Goal: Obtain resource: Obtain resource

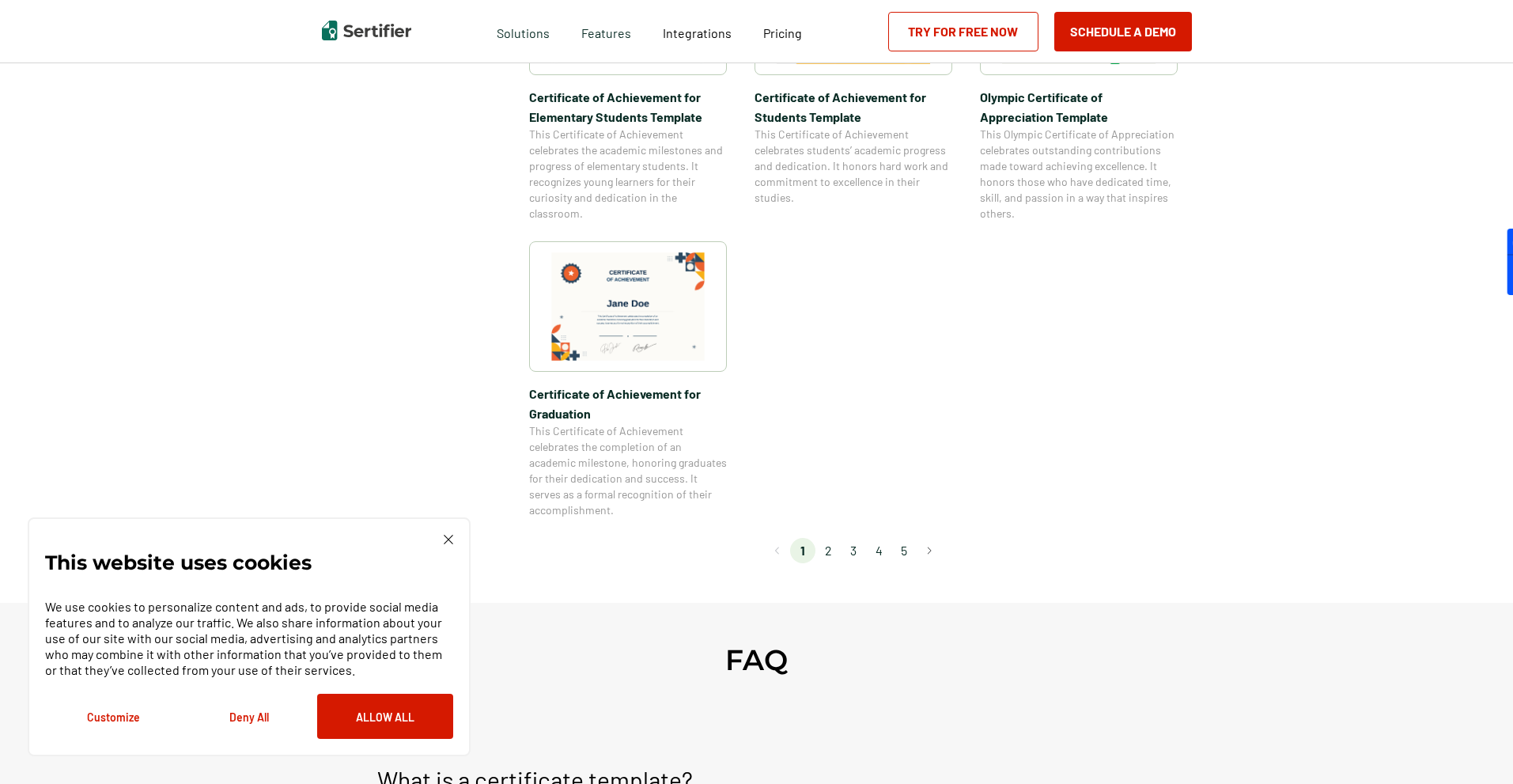
scroll to position [1265, 0]
click at [831, 550] on li "2" at bounding box center [828, 548] width 25 height 25
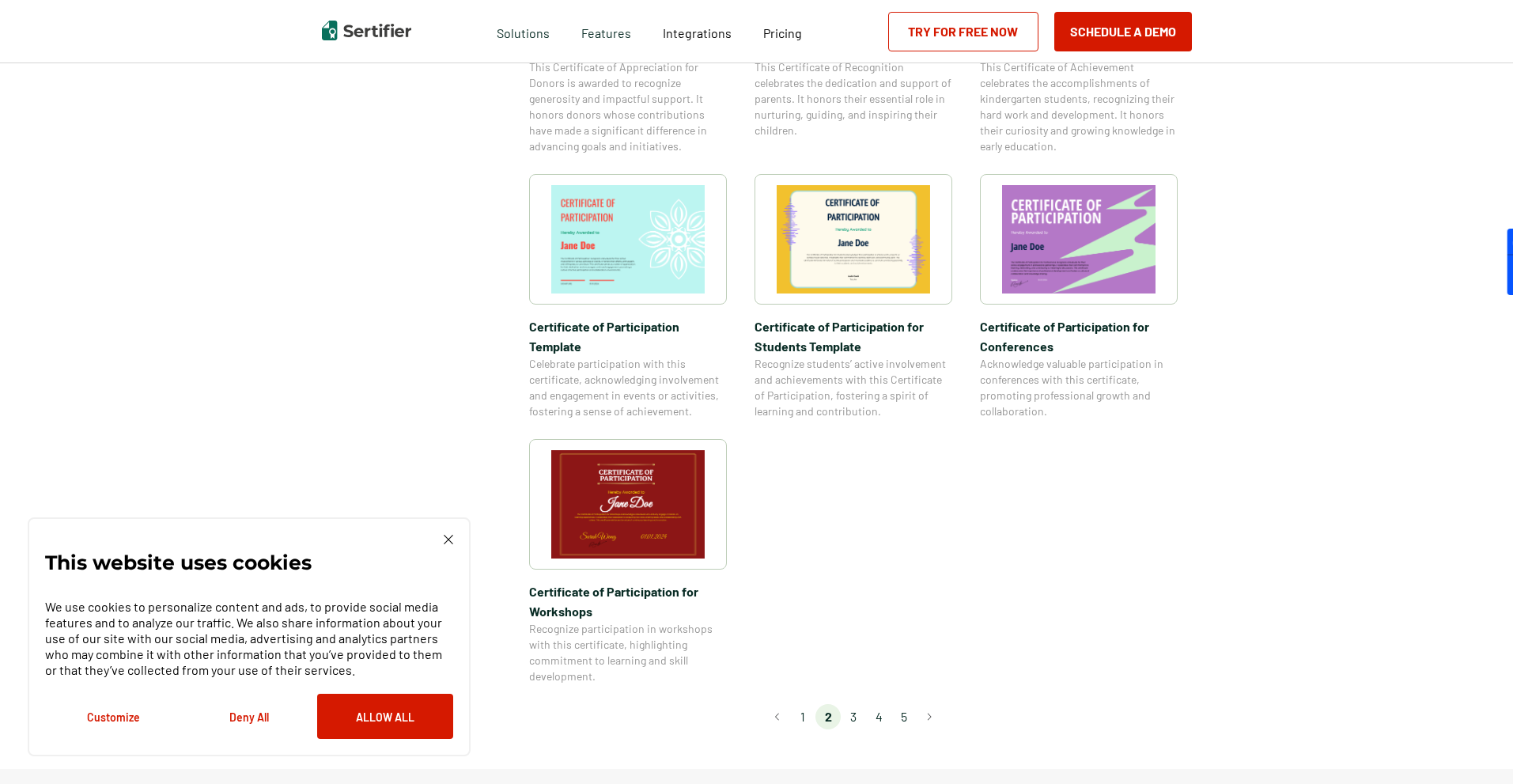
scroll to position [1107, 0]
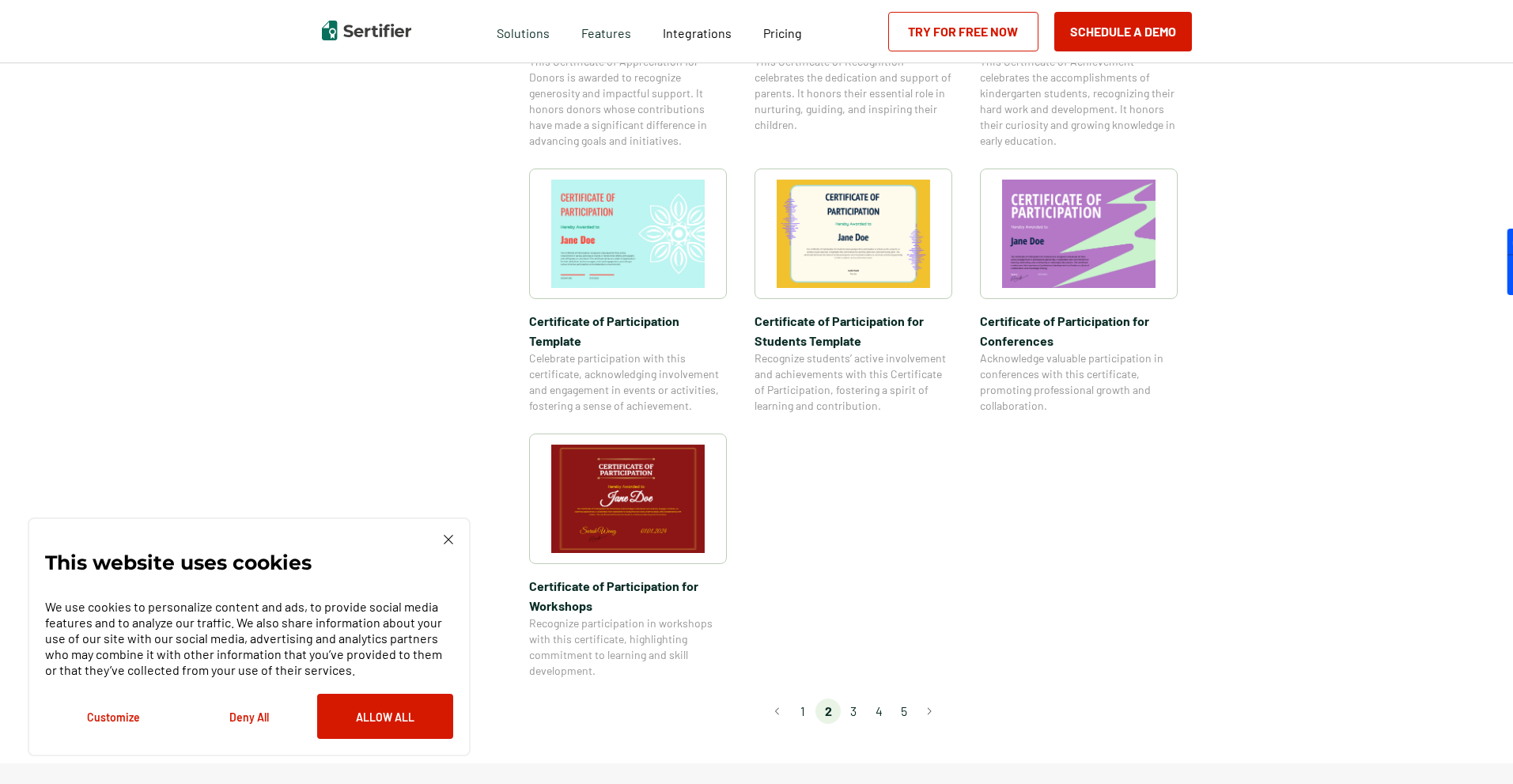
click at [856, 698] on li "3" at bounding box center [854, 711] width 25 height 25
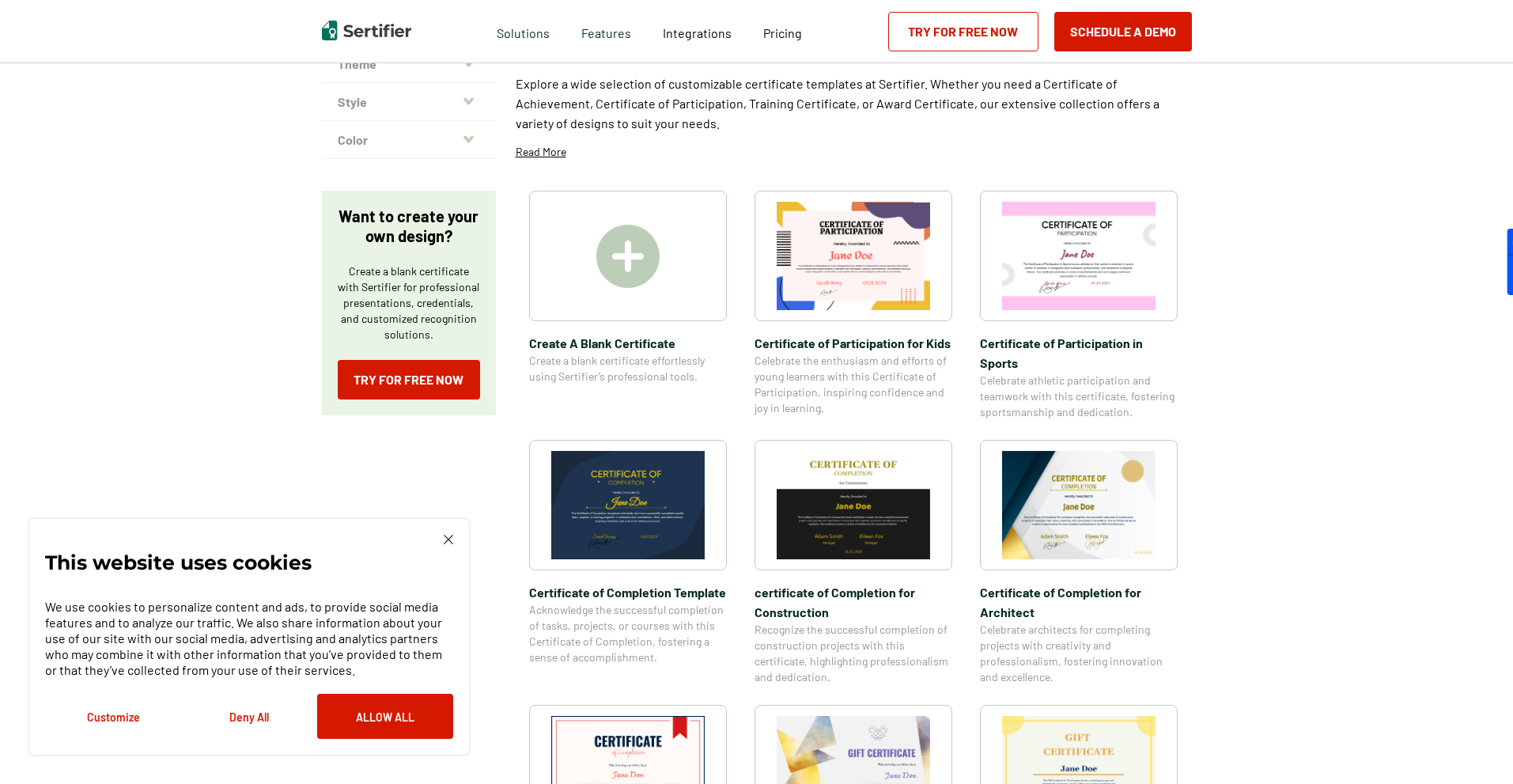
scroll to position [0, 0]
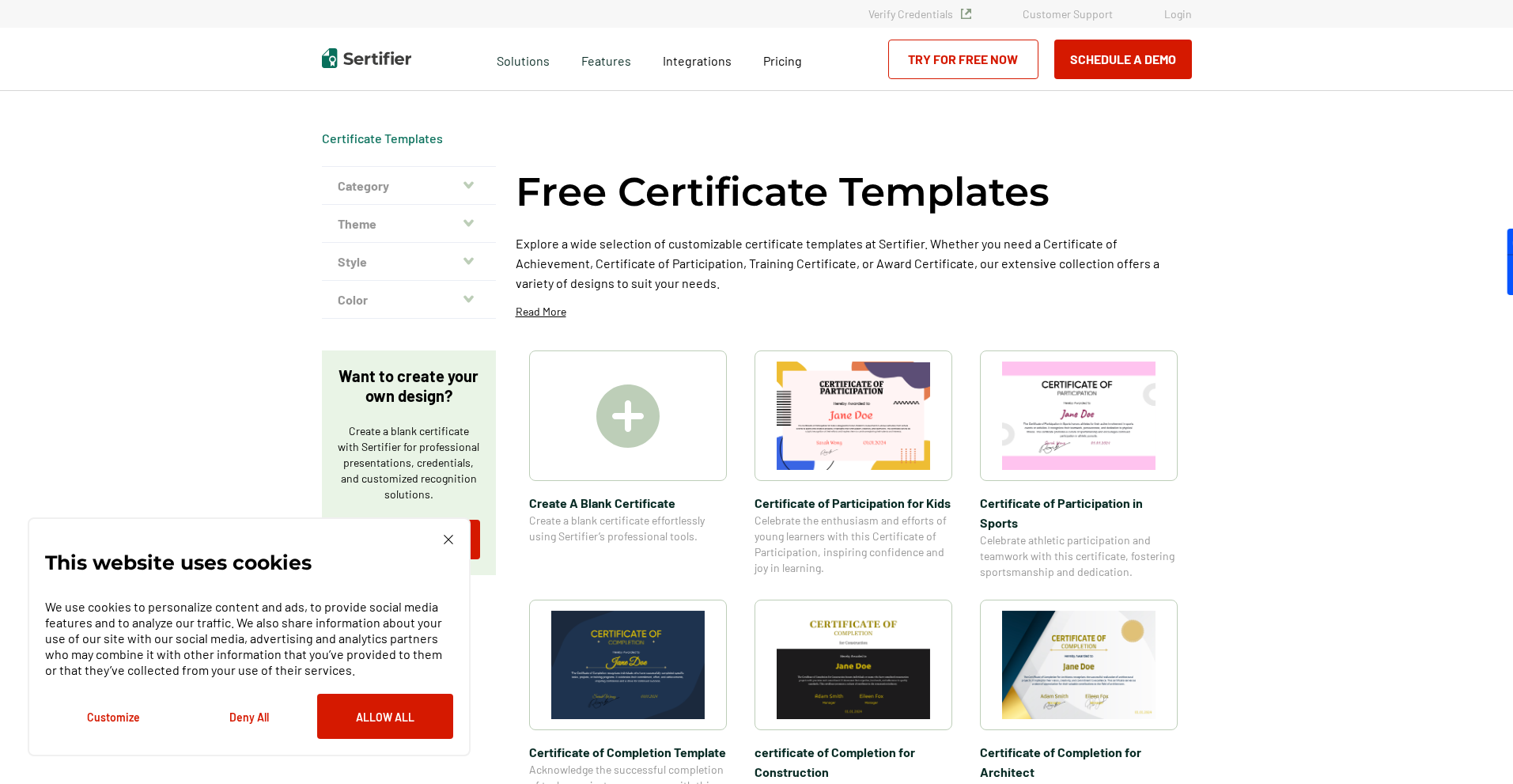
click at [467, 221] on icon "button" at bounding box center [468, 222] width 11 height 7
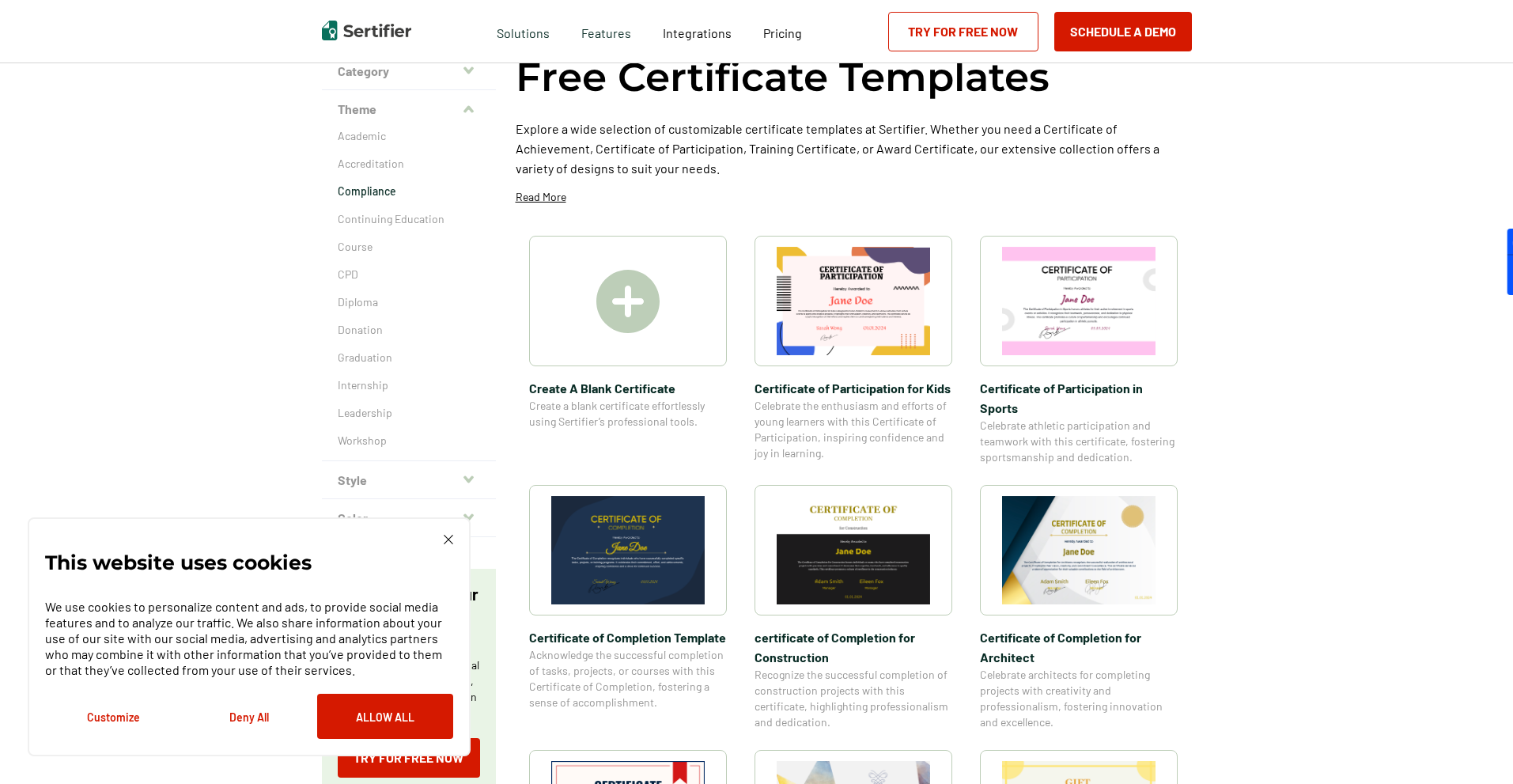
scroll to position [79, 0]
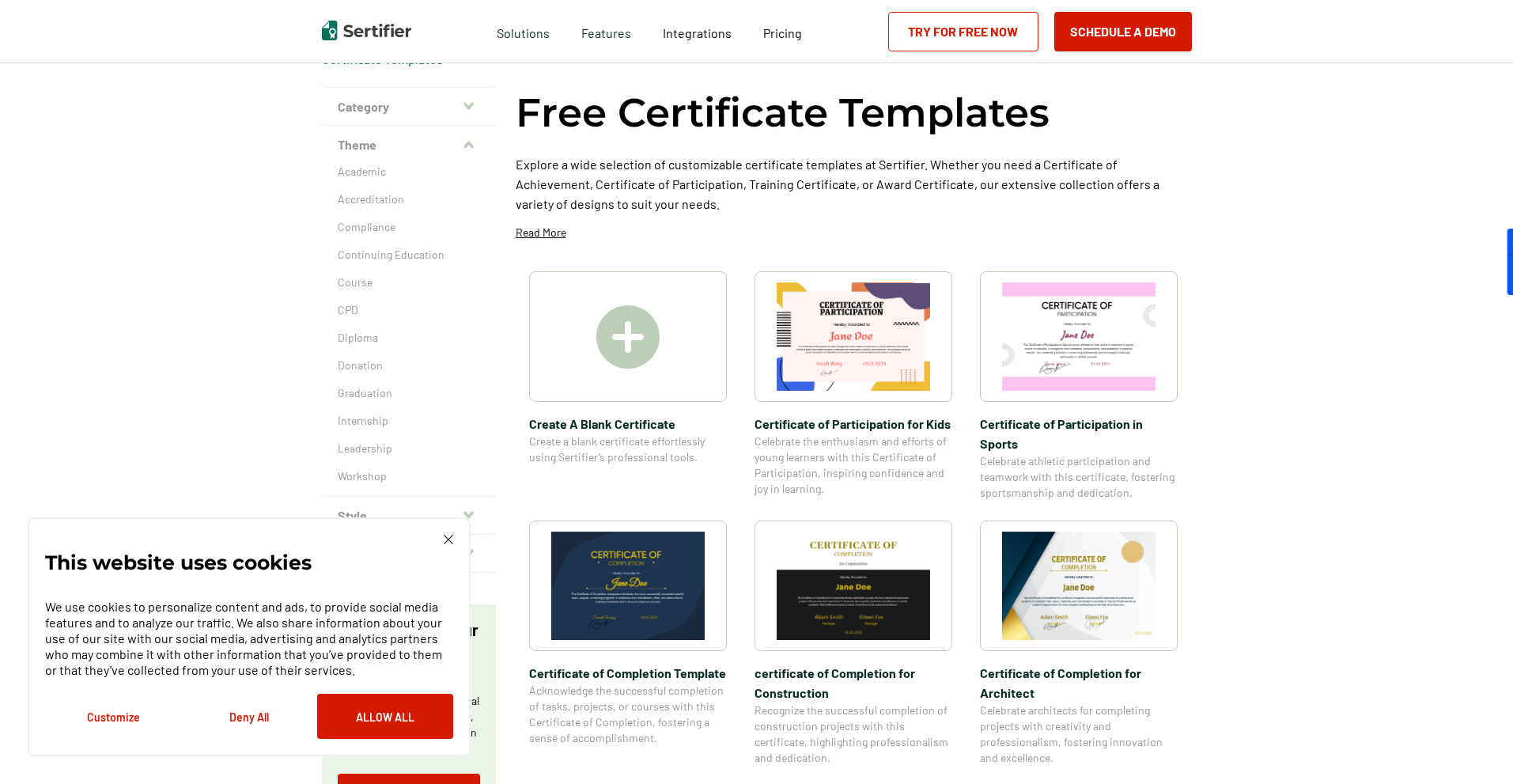
click at [469, 109] on icon "button" at bounding box center [468, 106] width 11 height 13
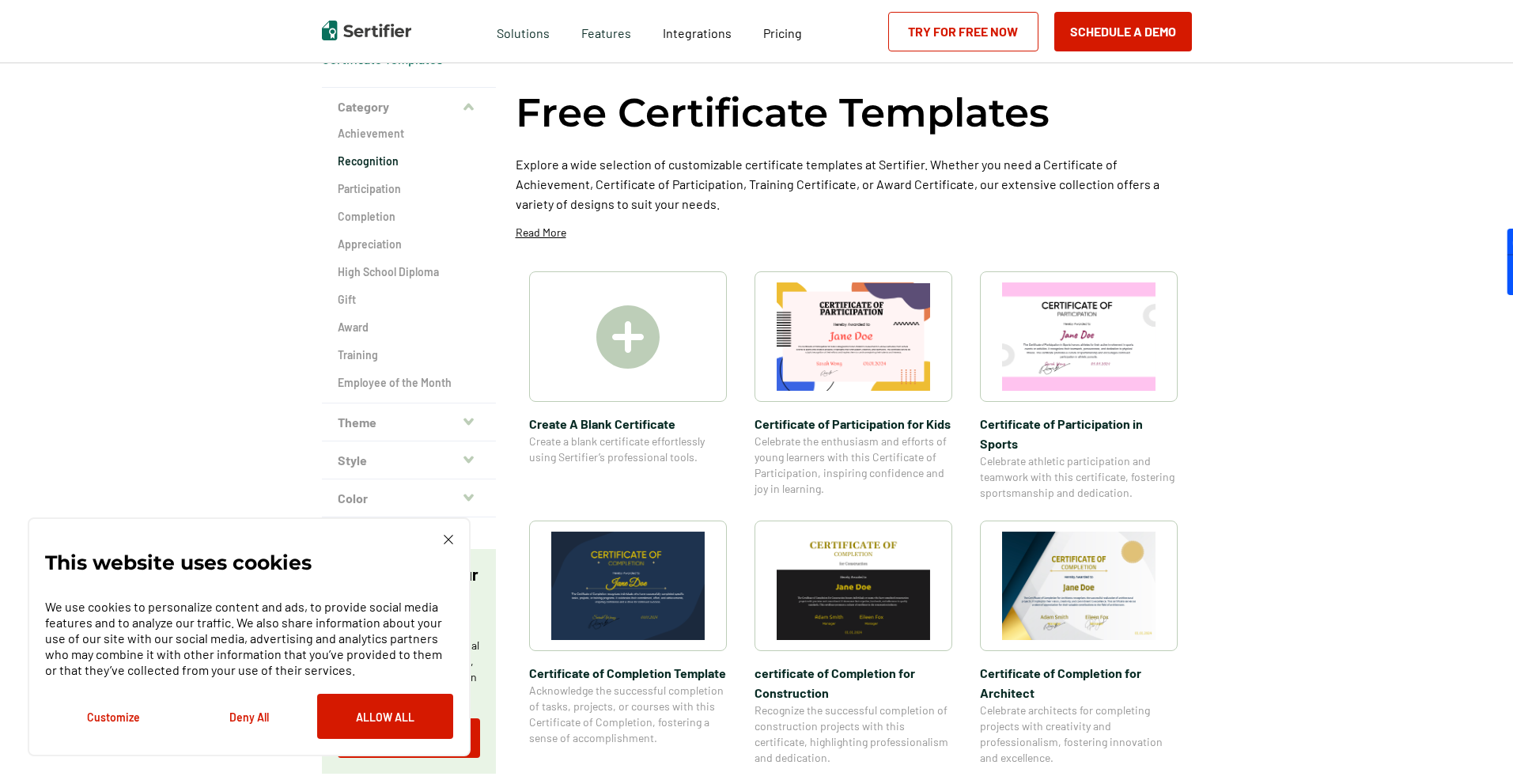
click at [382, 162] on h2 "Recognition" at bounding box center [409, 161] width 143 height 16
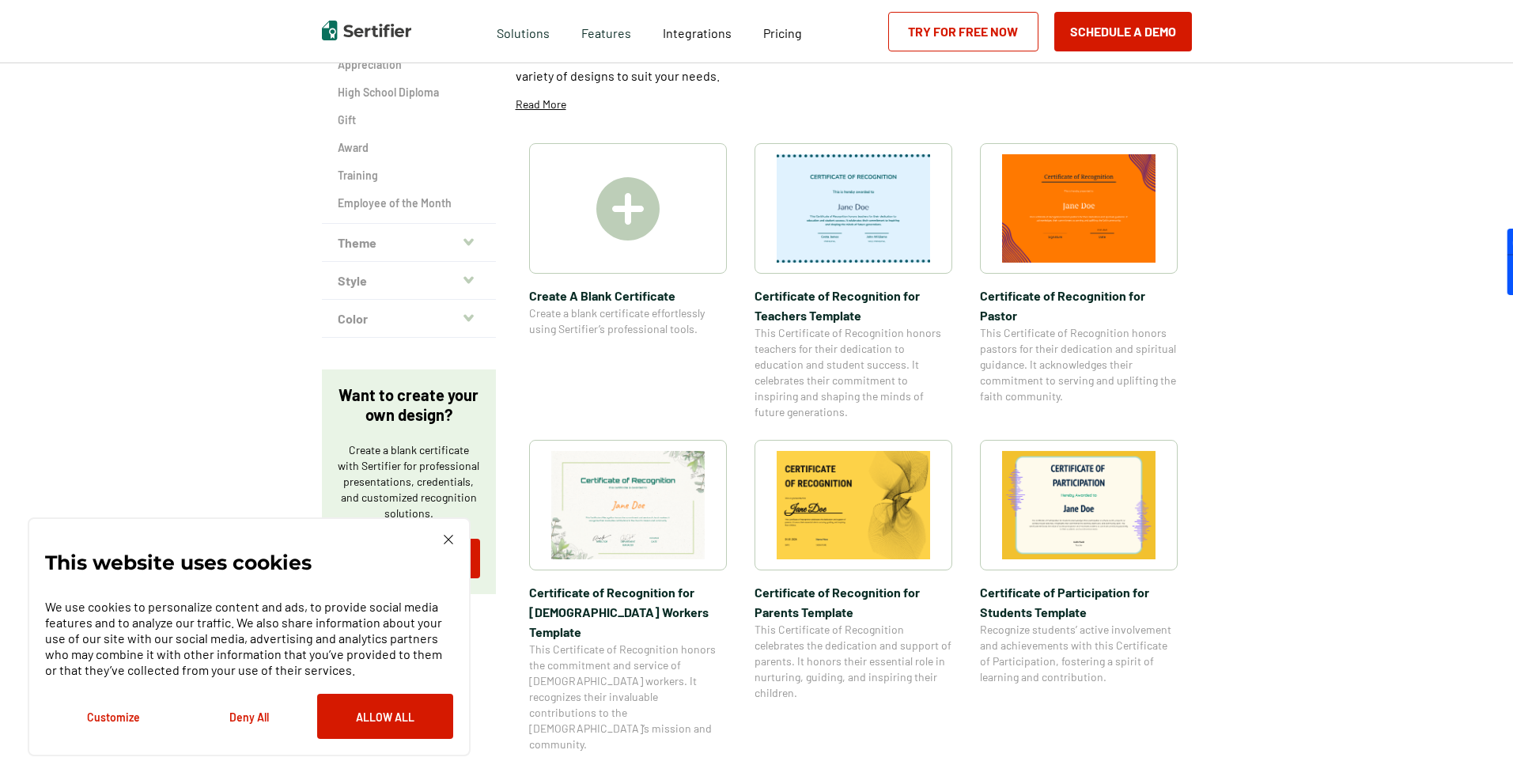
scroll to position [238, 0]
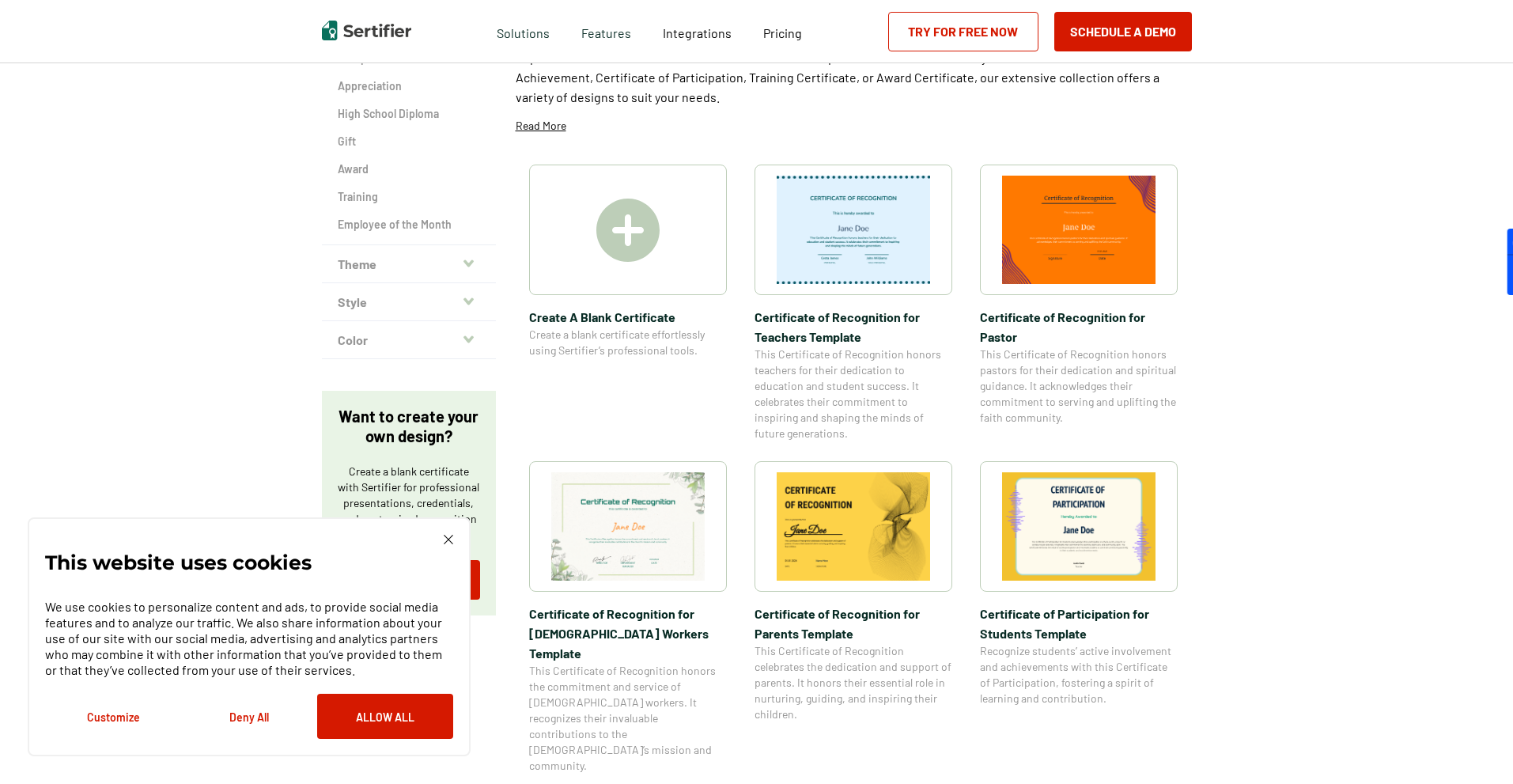
click at [648, 527] on img at bounding box center [628, 526] width 154 height 109
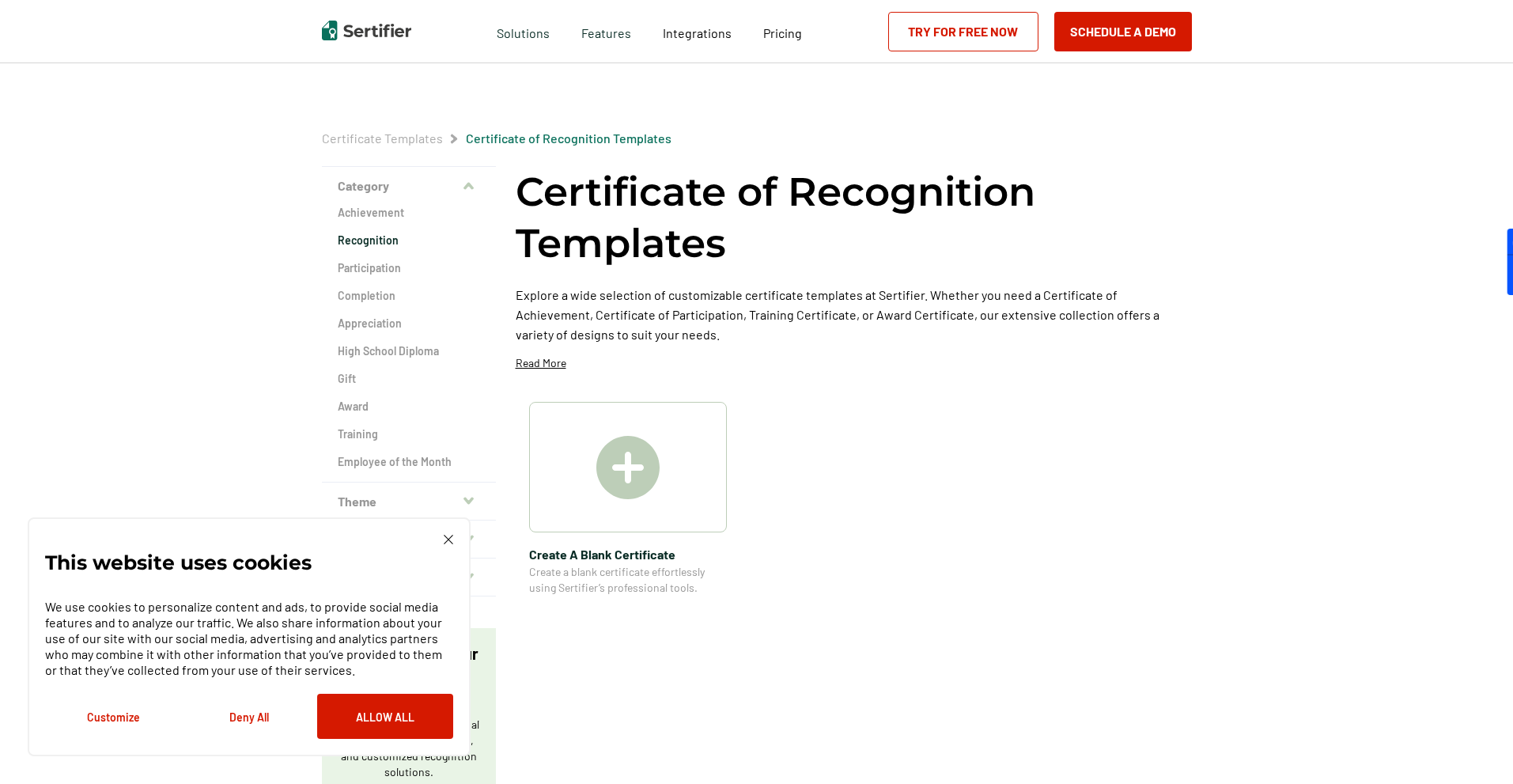
scroll to position [238, 0]
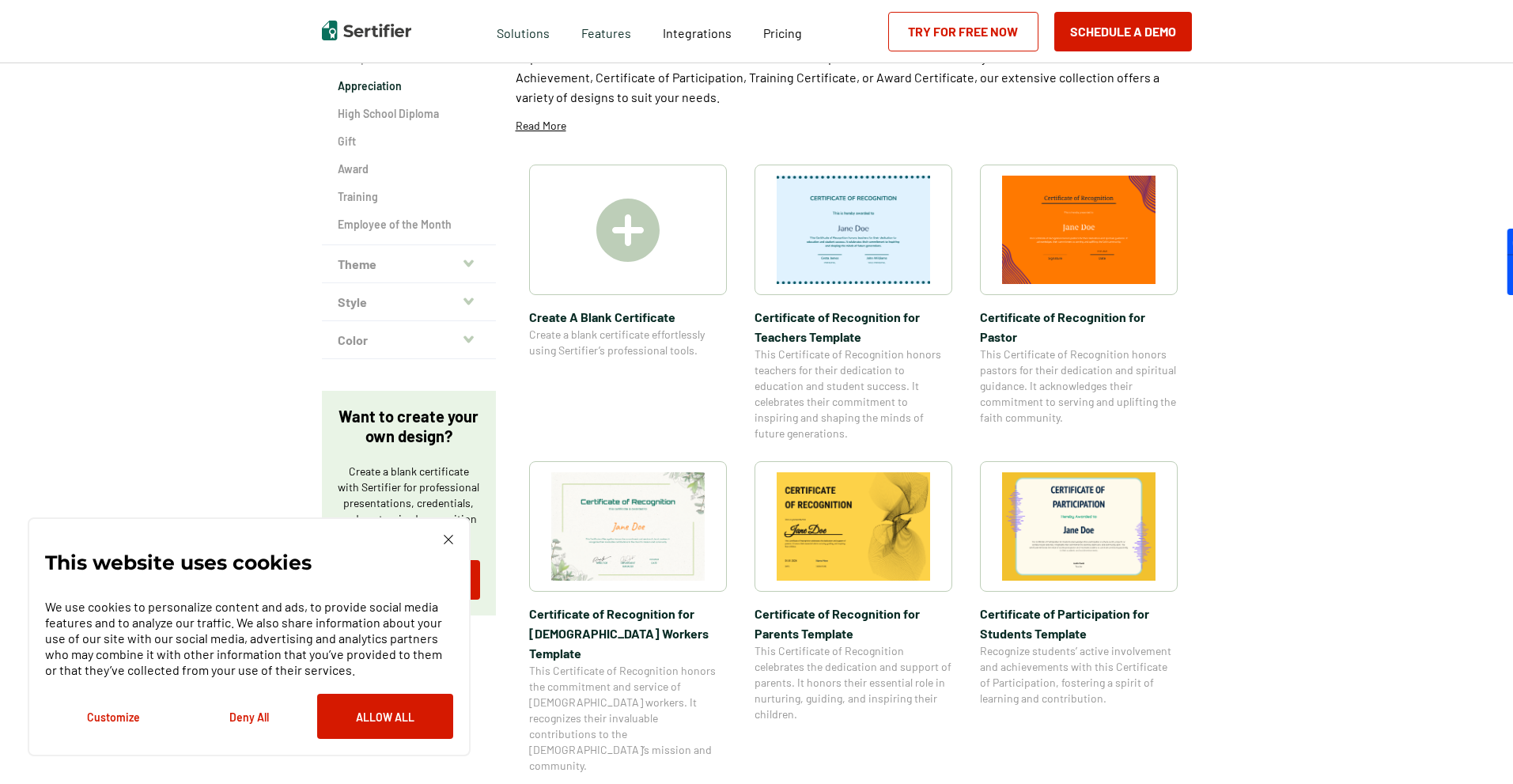
click at [395, 82] on h2 "Appreciation" at bounding box center [409, 86] width 143 height 16
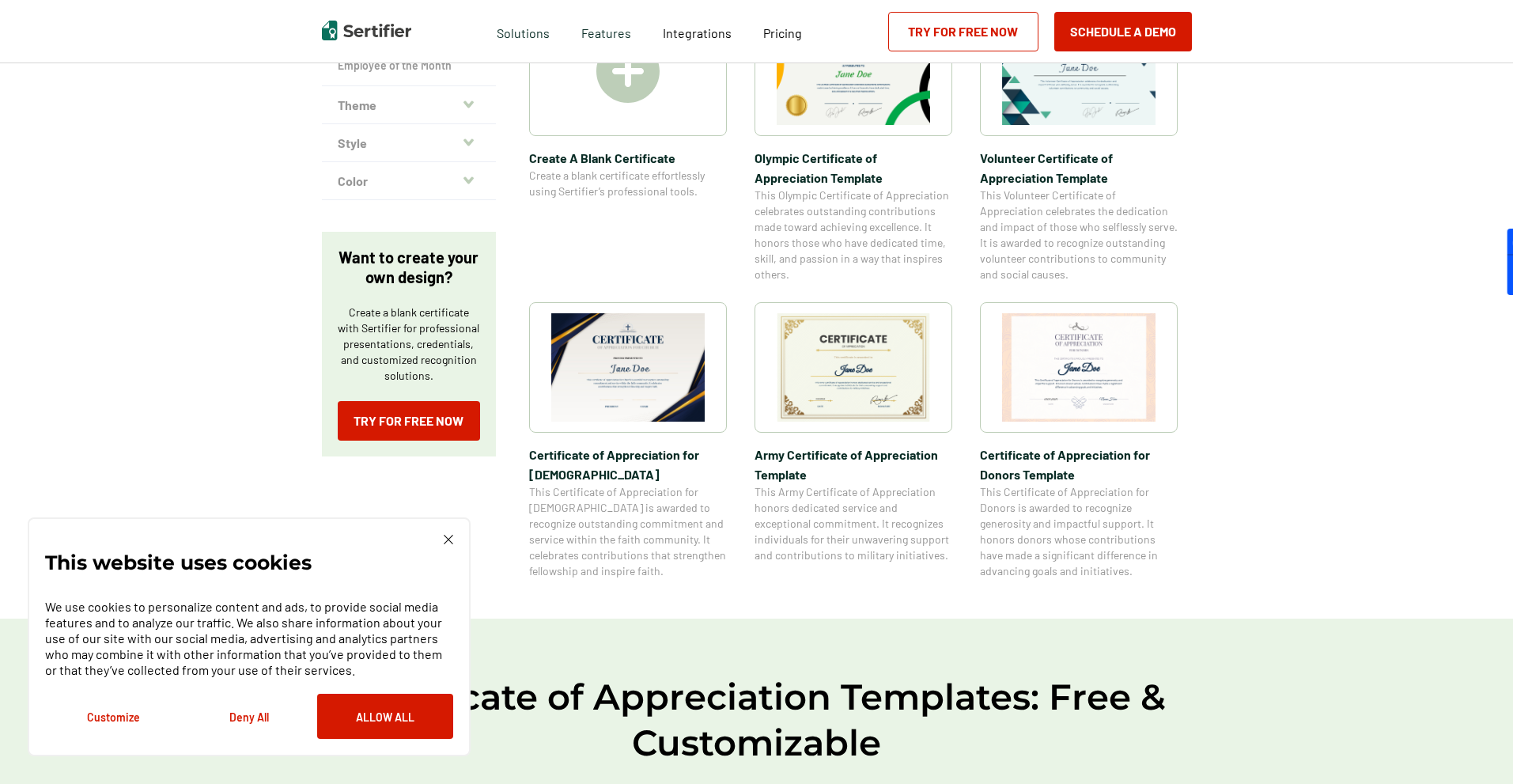
scroll to position [395, 0]
click at [818, 337] on img at bounding box center [853, 368] width 154 height 109
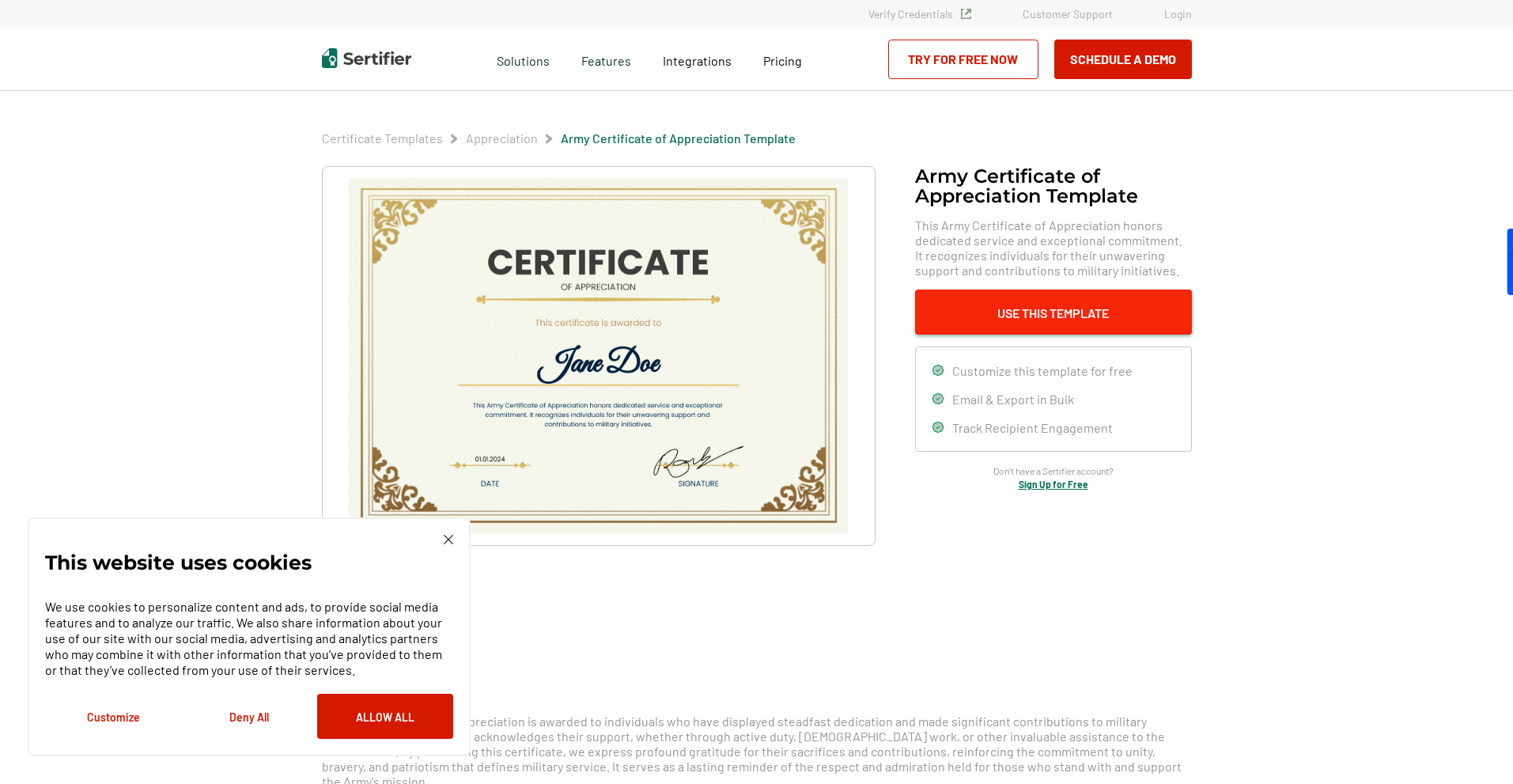
click at [1013, 325] on button "Use This Template" at bounding box center [1053, 312] width 277 height 45
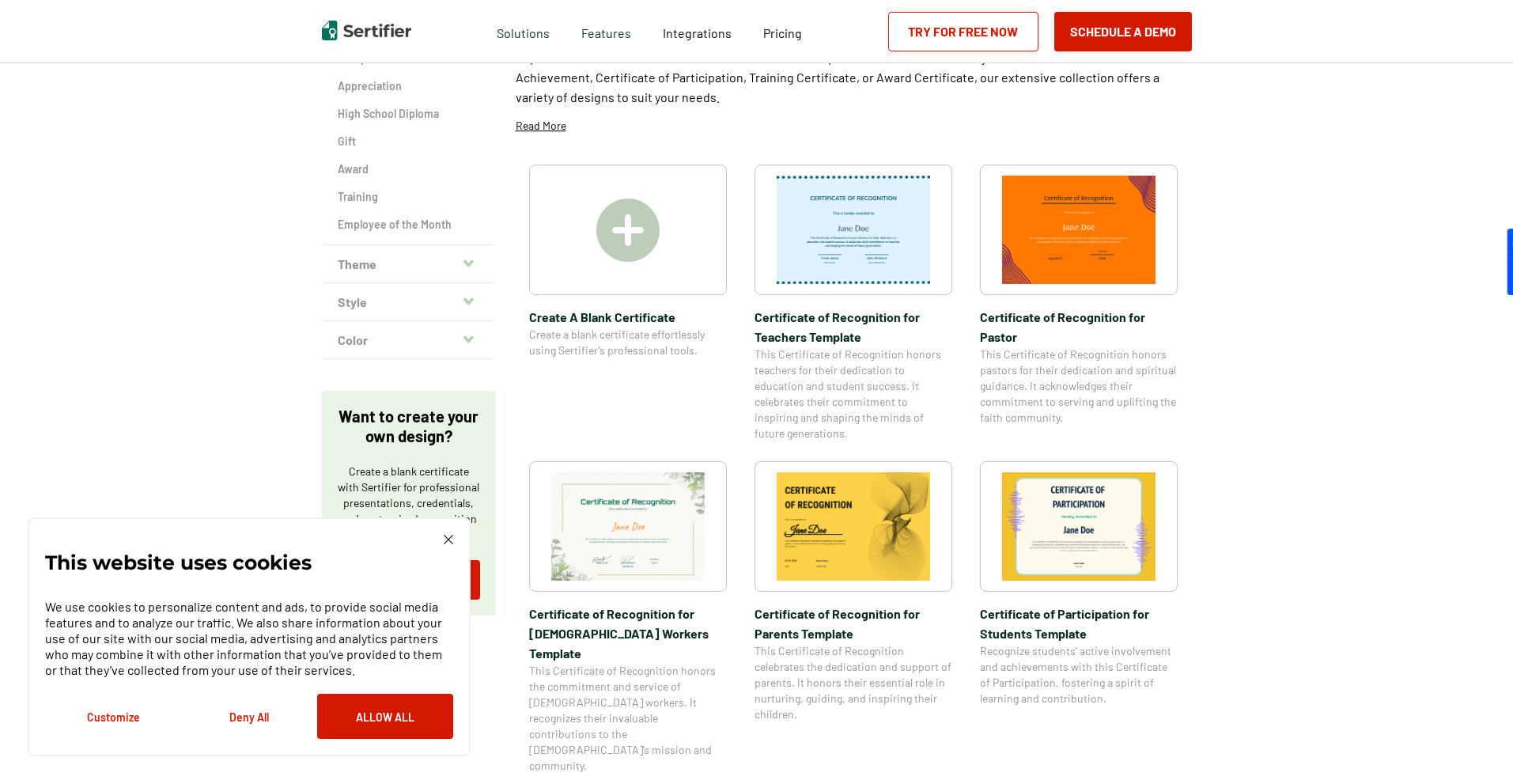
scroll to position [79, 0]
